Goal: Transaction & Acquisition: Purchase product/service

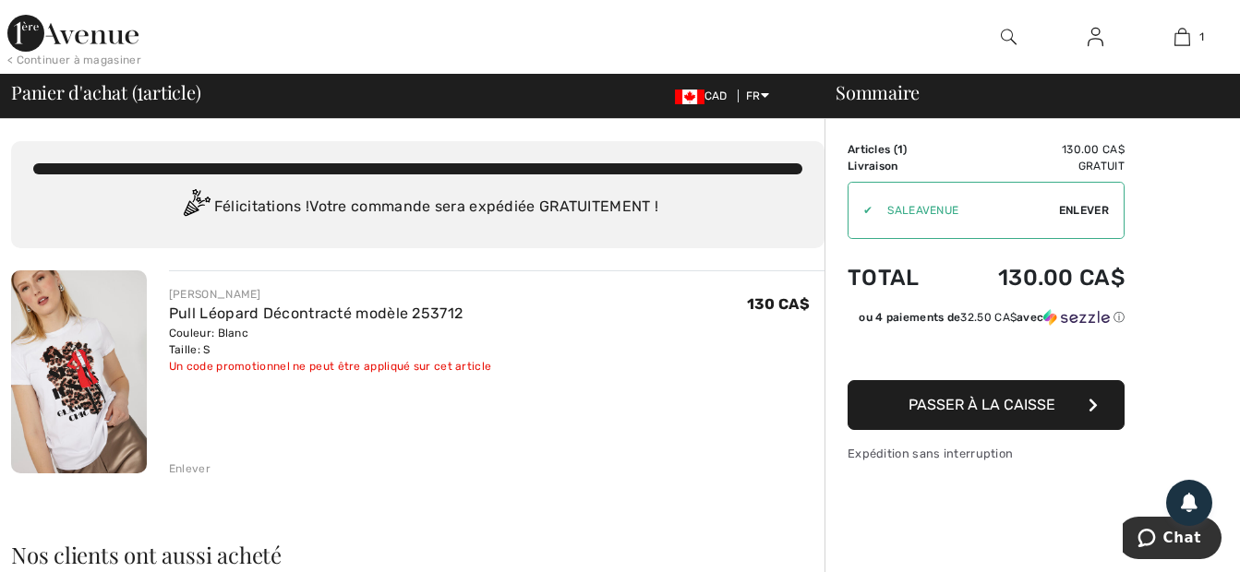
click at [522, 432] on div "FRANK LYMAN Pull Léopard Décontracté modèle 253712 Couleur: Blanc Taille: S Ven…" at bounding box center [496, 373] width 655 height 207
click at [712, 339] on div "FRANK LYMAN Pull Léopard Décontracté modèle 253712 Couleur: Blanc Taille: S Ven…" at bounding box center [496, 330] width 655 height 89
click at [870, 210] on div "✔" at bounding box center [860, 210] width 24 height 17
click at [706, 383] on div "FRANK LYMAN Pull Léopard Décontracté modèle 253712 Couleur: Blanc Taille: S Ven…" at bounding box center [496, 373] width 655 height 207
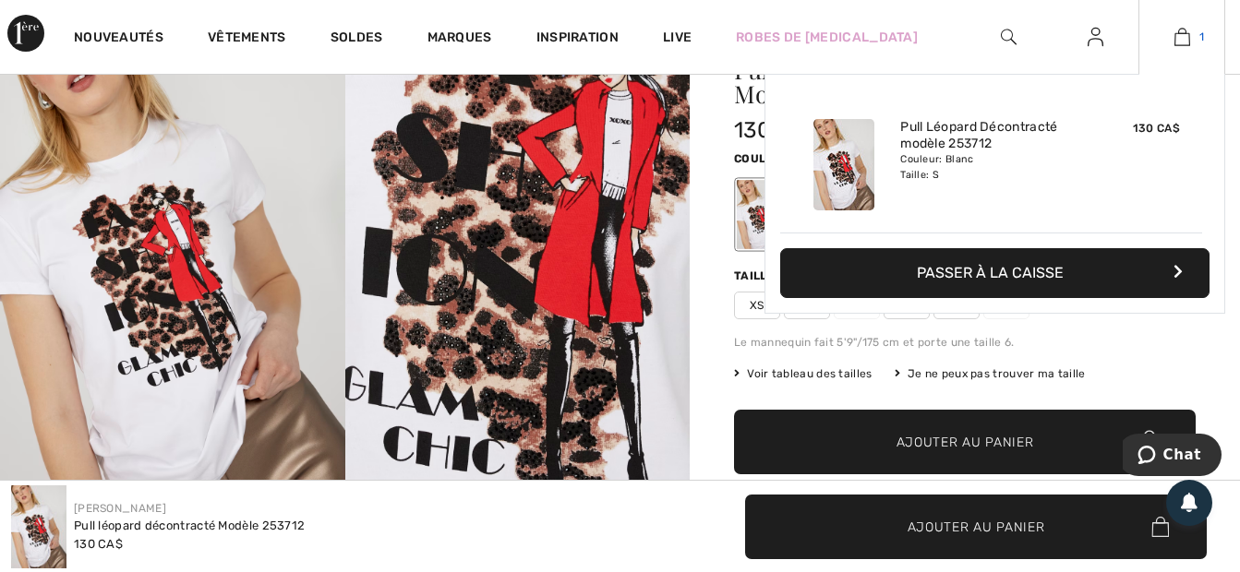
click at [1188, 37] on img at bounding box center [1182, 37] width 16 height 22
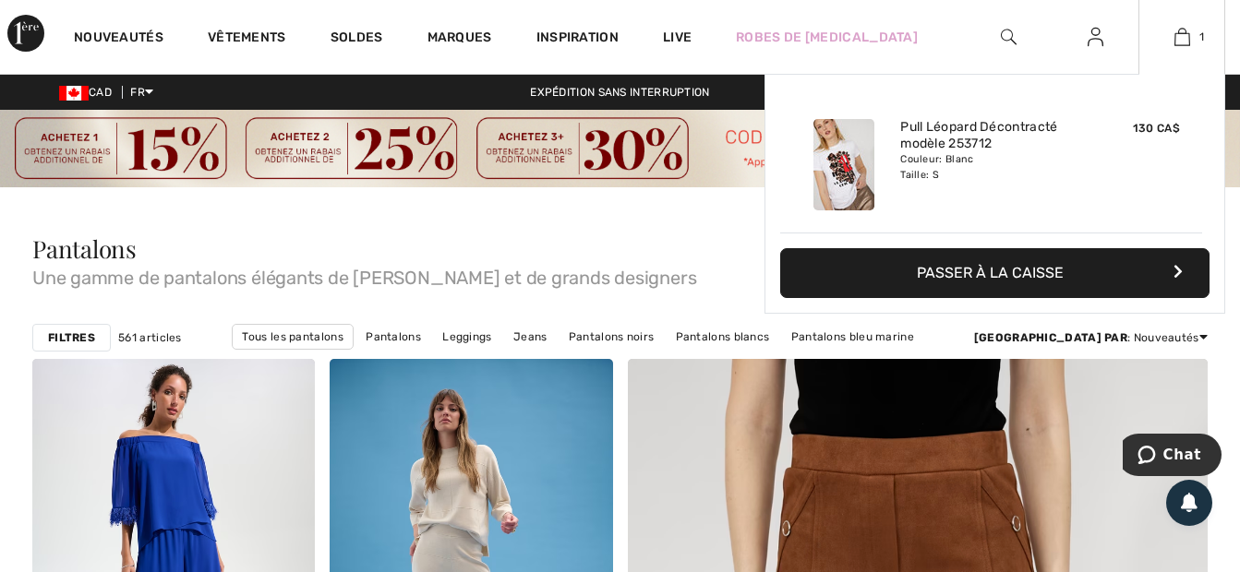
click at [1023, 270] on button "Passer à la caisse" at bounding box center [994, 273] width 429 height 50
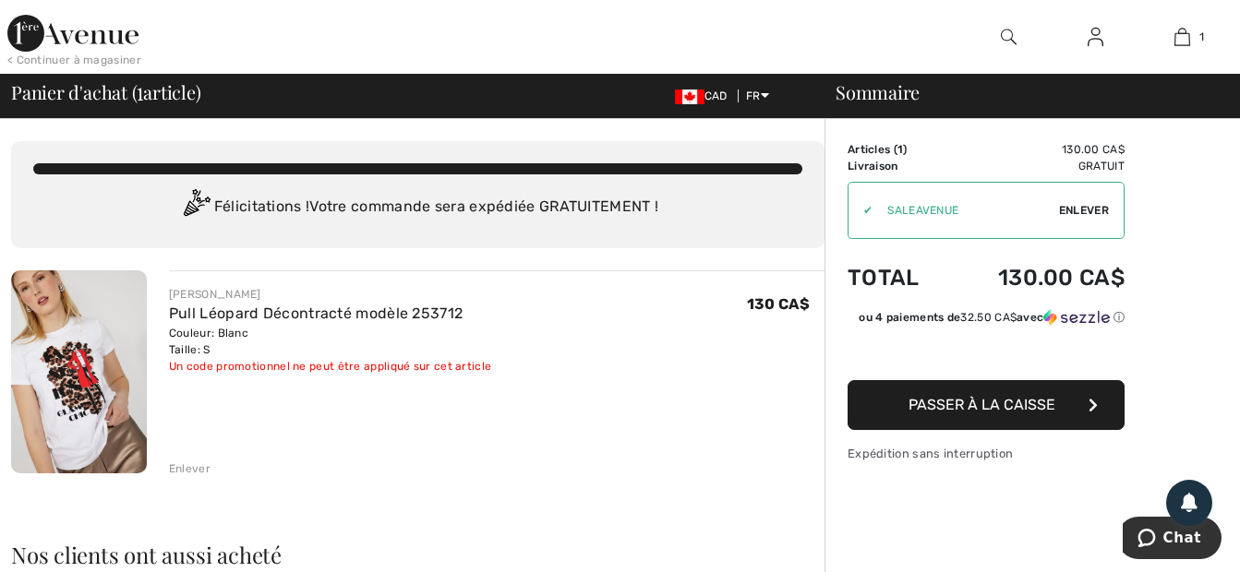
click at [750, 369] on div "130 CA$" at bounding box center [786, 330] width 78 height 89
click at [196, 466] on div "Enlever" at bounding box center [190, 469] width 42 height 17
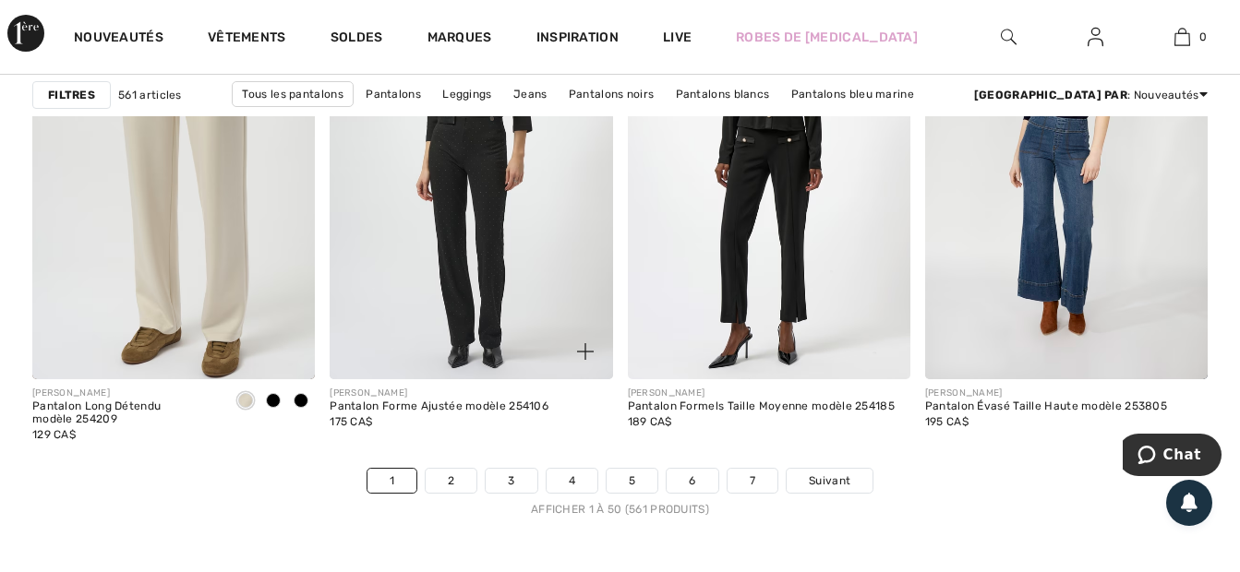
scroll to position [8031, 0]
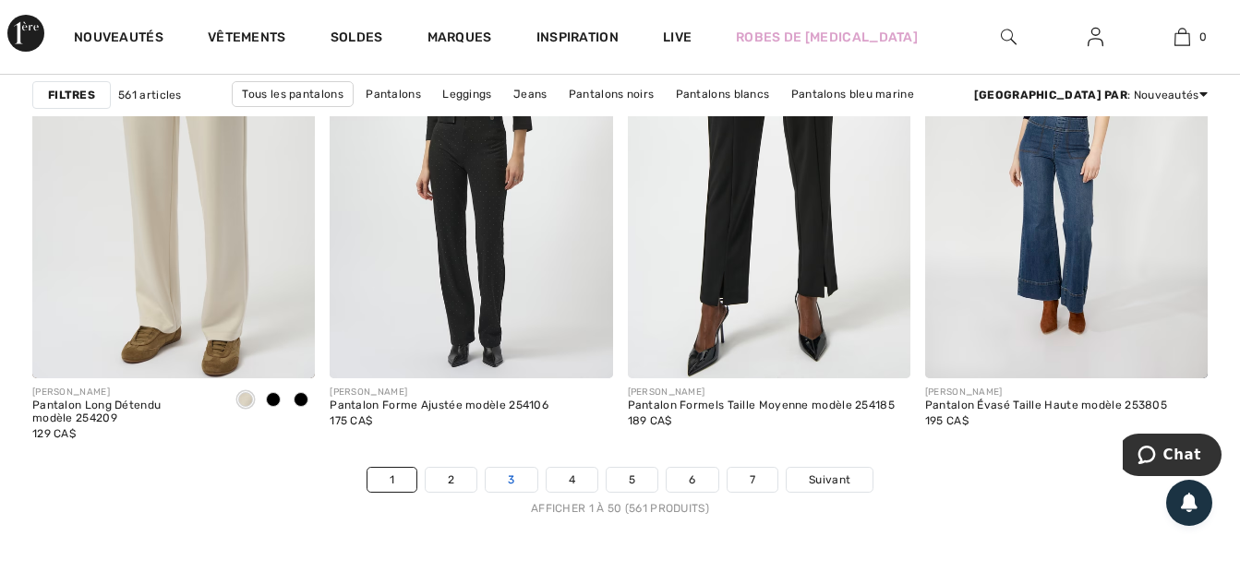
click at [506, 477] on link "3" at bounding box center [511, 480] width 51 height 24
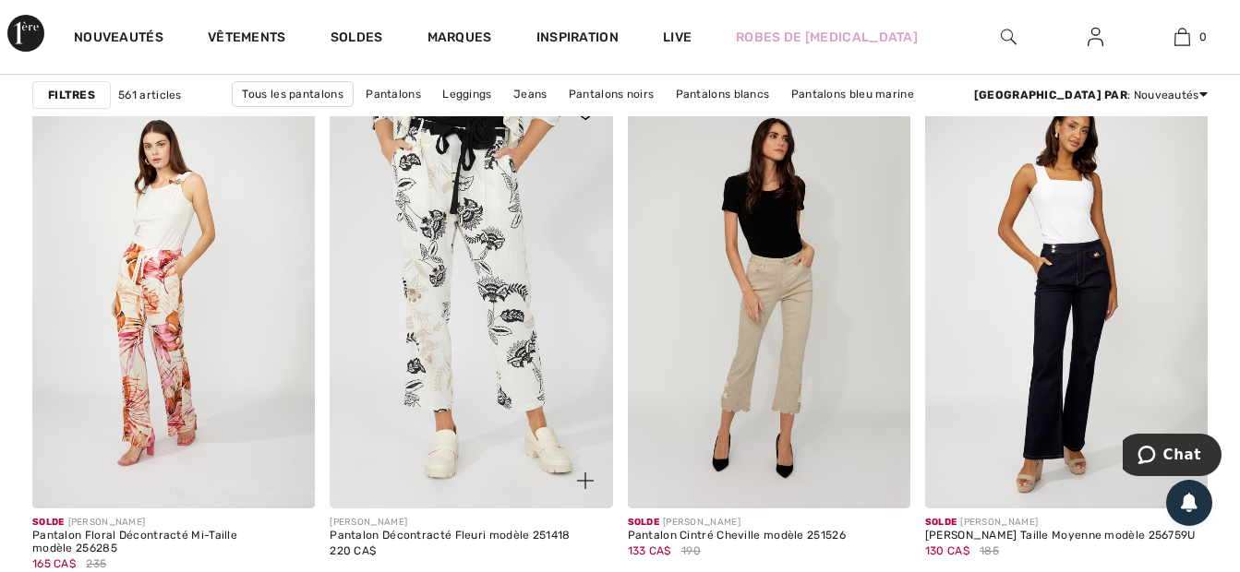
scroll to position [8215, 0]
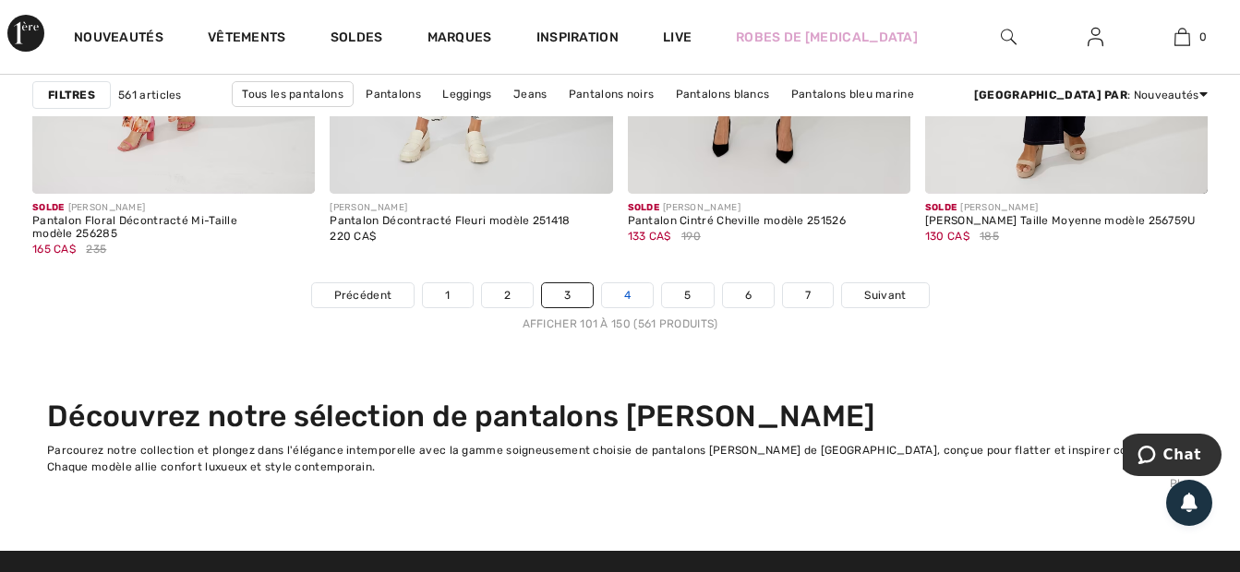
click at [624, 292] on link "4" at bounding box center [627, 295] width 51 height 24
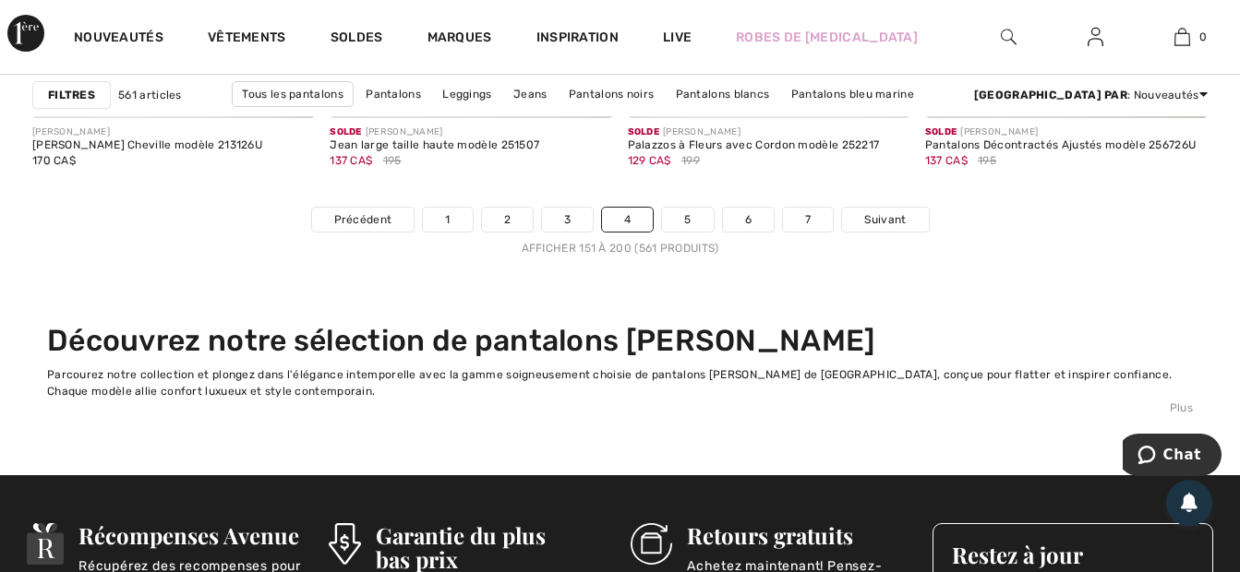
scroll to position [8123, 0]
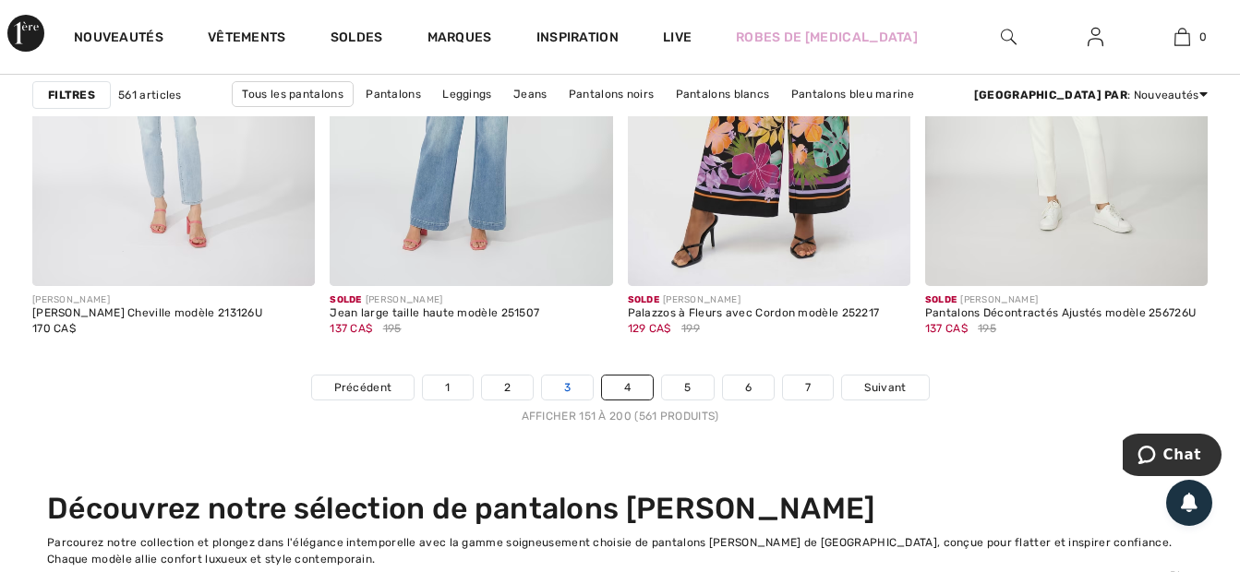
click at [560, 382] on link "3" at bounding box center [567, 388] width 51 height 24
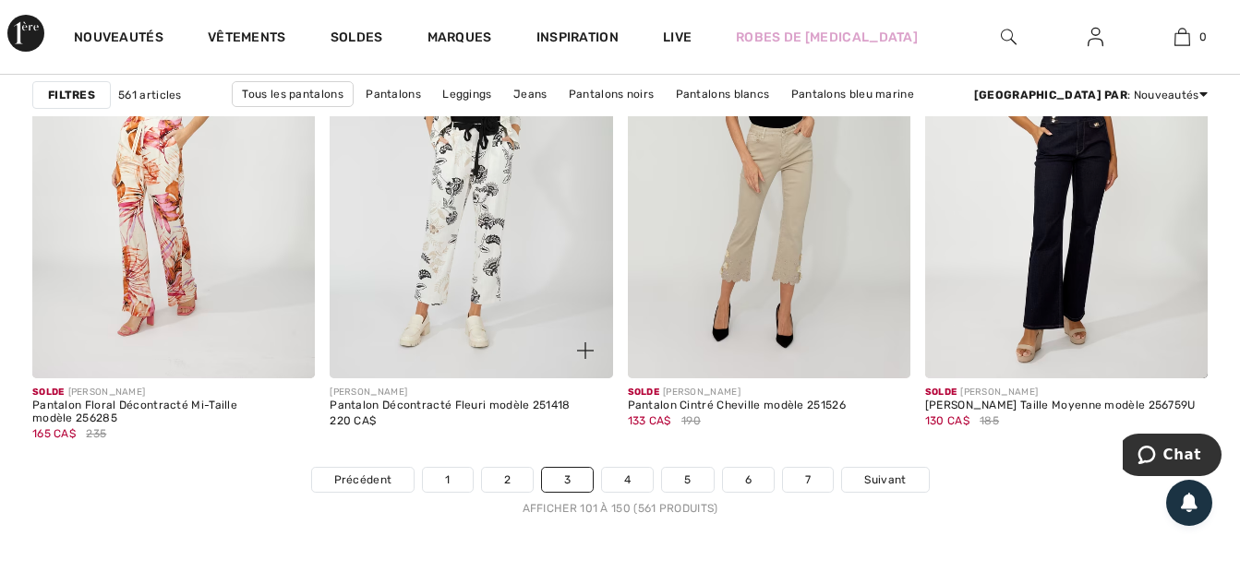
scroll to position [8307, 0]
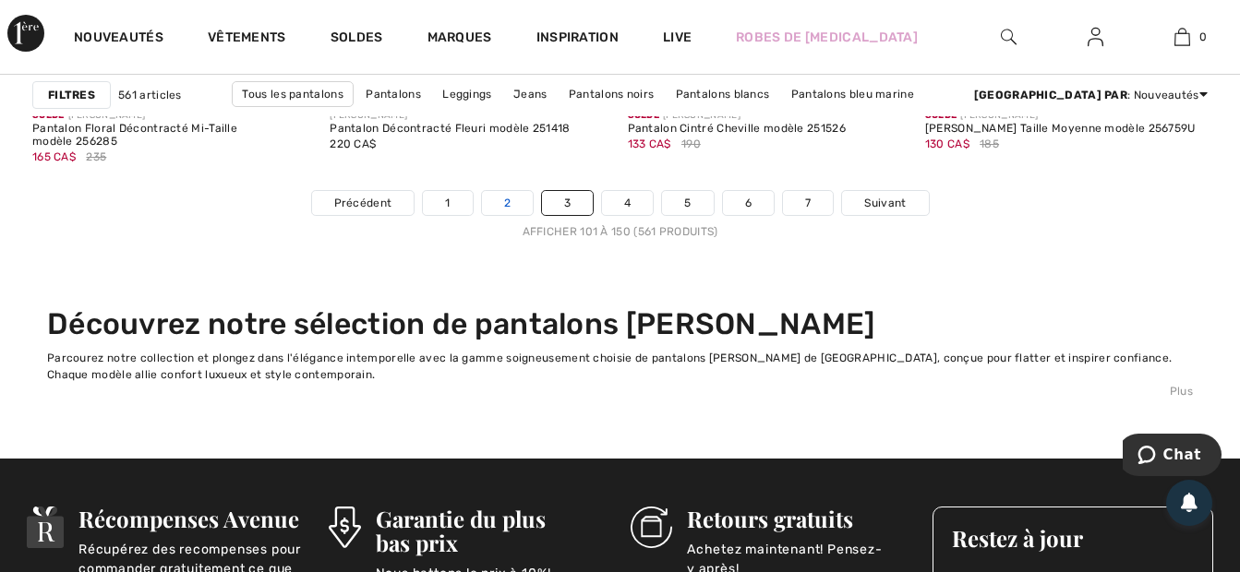
click at [497, 201] on link "2" at bounding box center [507, 203] width 51 height 24
